Goal: Information Seeking & Learning: Learn about a topic

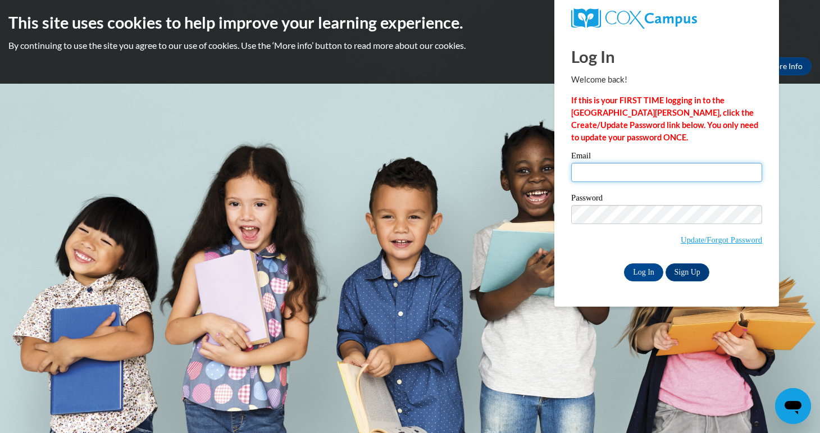
type input "luke_oliver@taylor.edu"
click at [646, 273] on input "Log In" at bounding box center [643, 272] width 39 height 18
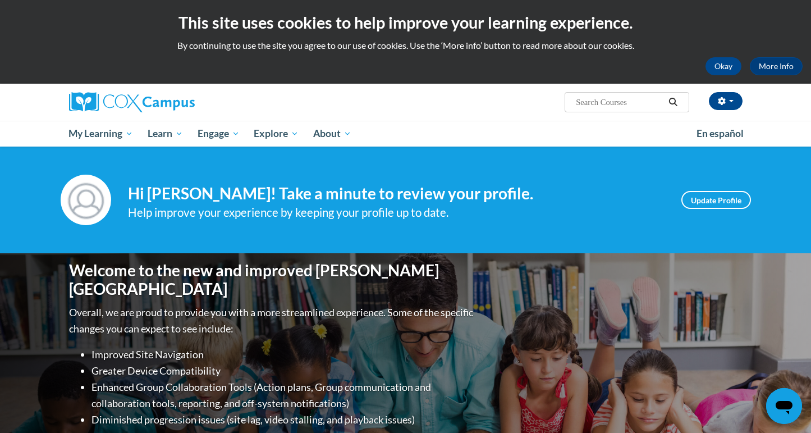
scroll to position [13, 0]
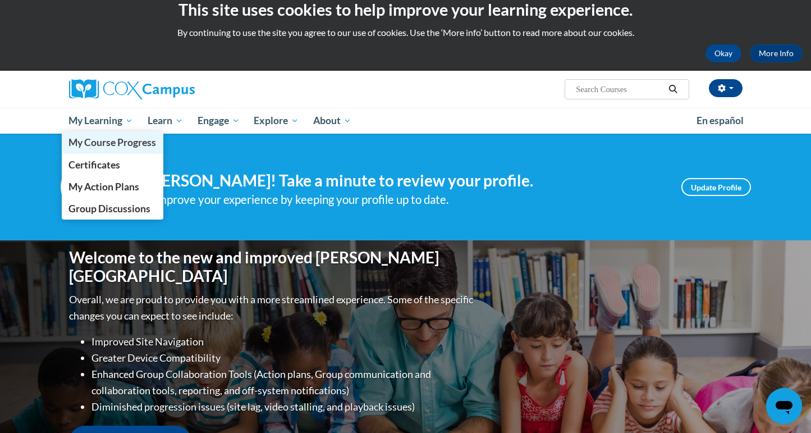
click at [108, 141] on span "My Course Progress" at bounding box center [112, 142] width 88 height 12
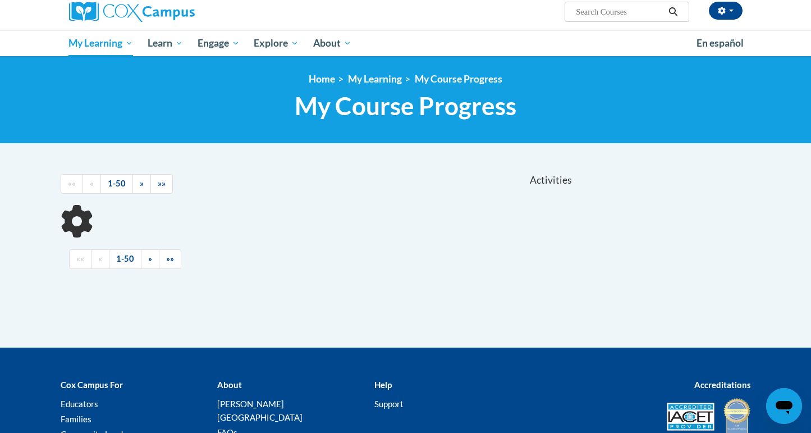
scroll to position [109, 0]
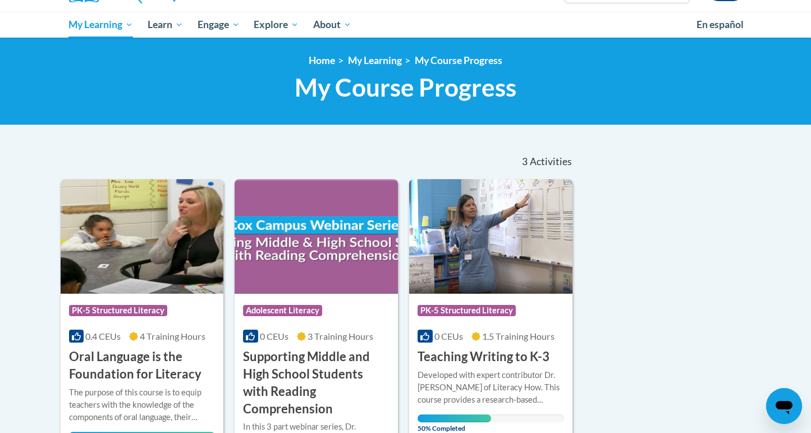
click at [490, 310] on span "PK-5 Structured Literacy" at bounding box center [467, 310] width 98 height 11
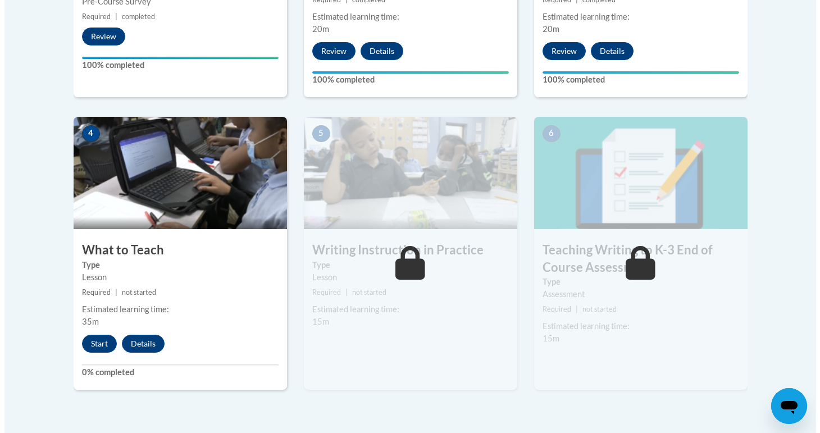
scroll to position [653, 0]
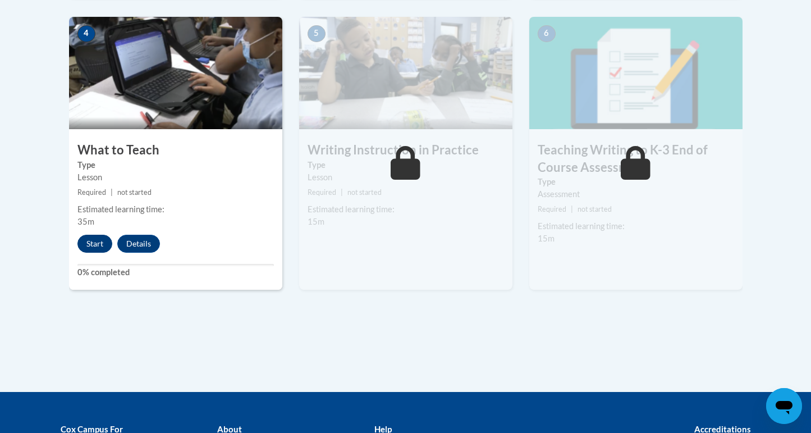
click at [89, 242] on button "Start" at bounding box center [94, 244] width 35 height 18
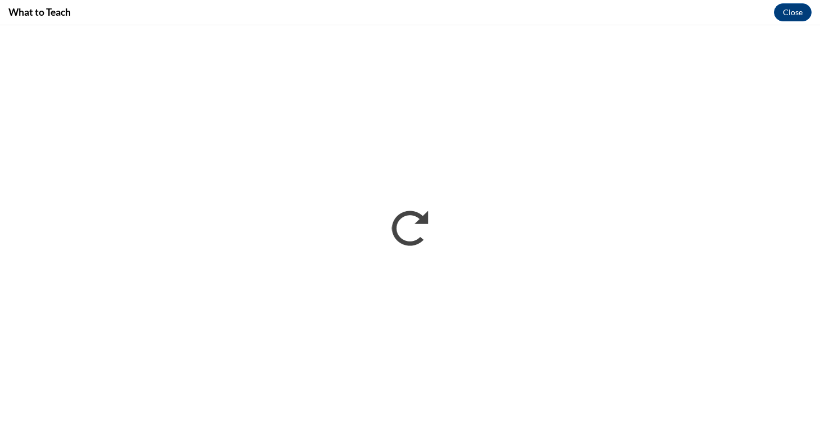
scroll to position [0, 0]
